Goal: Information Seeking & Learning: Learn about a topic

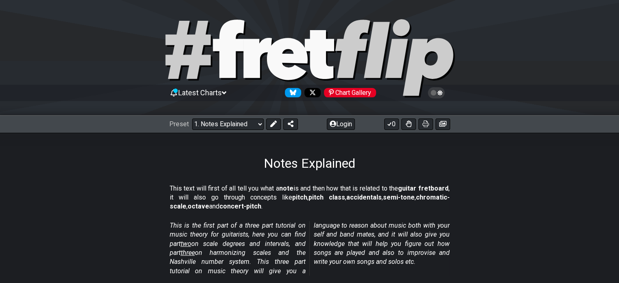
click at [226, 91] on icon at bounding box center [224, 92] width 4 height 7
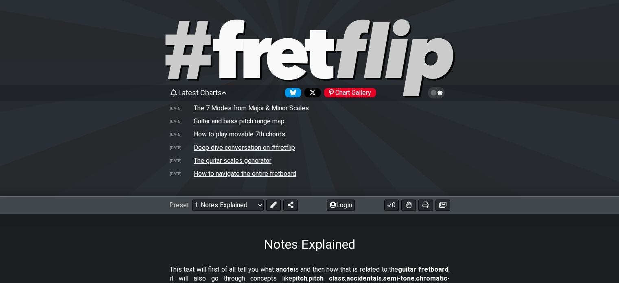
click at [226, 91] on icon at bounding box center [224, 92] width 4 height 7
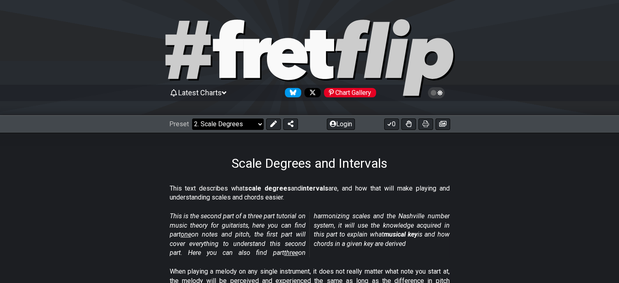
click at [259, 123] on select "Welcome to #fretflip! Initial Preset Custom Preset Minor Pentatonic Major Penta…" at bounding box center [228, 123] width 72 height 11
click at [137, 163] on div "Scale Degrees and Intervals" at bounding box center [309, 152] width 619 height 38
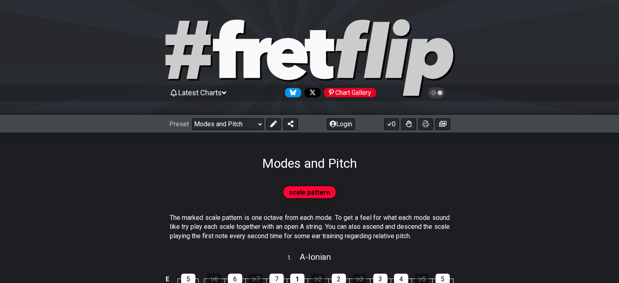
drag, startPoint x: 555, startPoint y: 0, endPoint x: 94, endPoint y: 42, distance: 463.6
click at [94, 42] on div at bounding box center [309, 59] width 619 height 83
select select "/welcome"
select select "C"
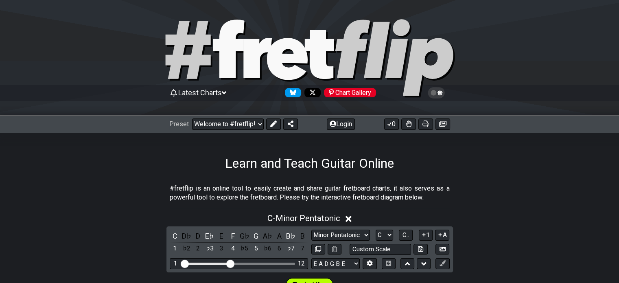
click at [120, 24] on div at bounding box center [309, 59] width 619 height 83
